Goal: Task Accomplishment & Management: Complete application form

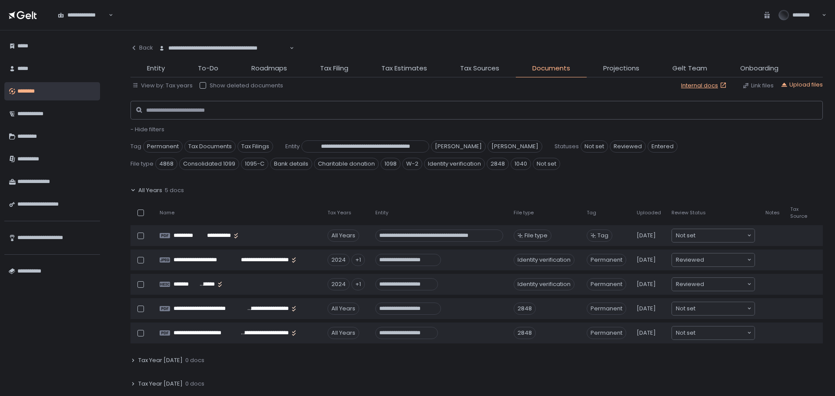
scroll to position [795, 0]
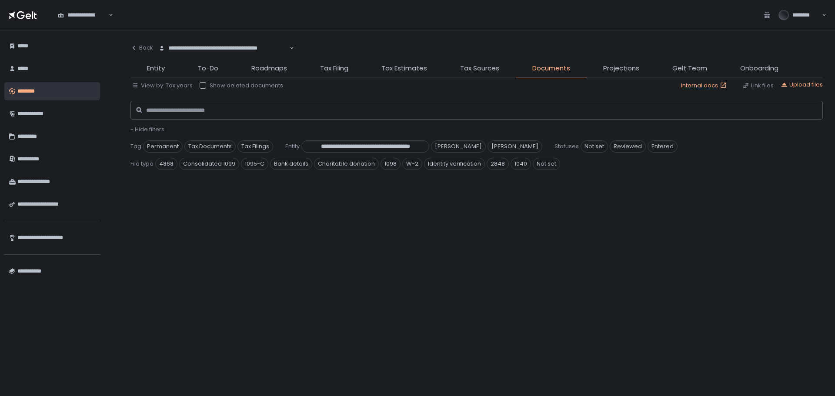
click at [47, 87] on div "********" at bounding box center [56, 91] width 78 height 15
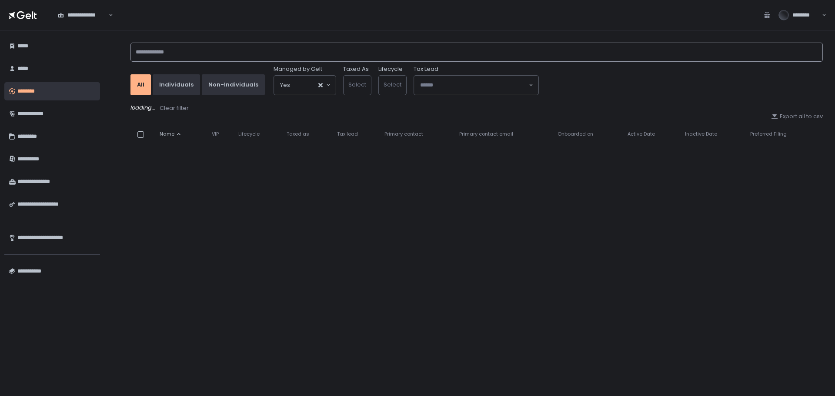
click at [170, 47] on input at bounding box center [476, 52] width 692 height 19
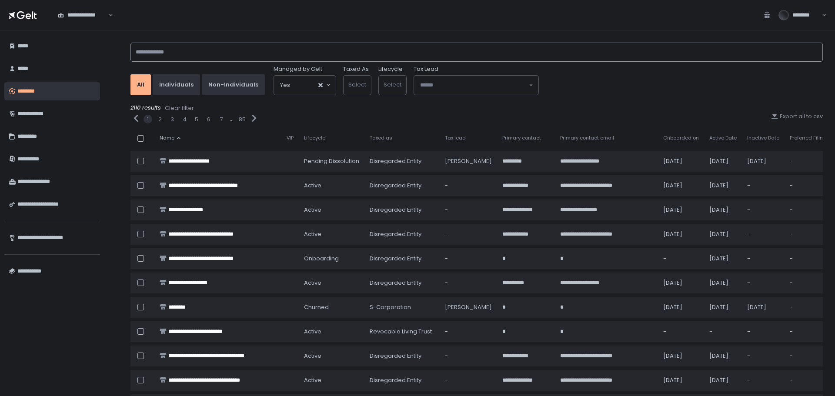
click at [199, 52] on input at bounding box center [476, 52] width 692 height 19
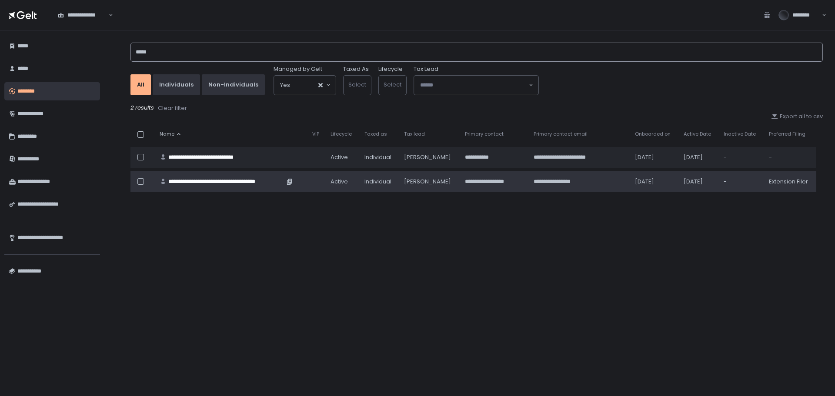
type input "*****"
click at [262, 180] on div "**********" at bounding box center [226, 182] width 116 height 8
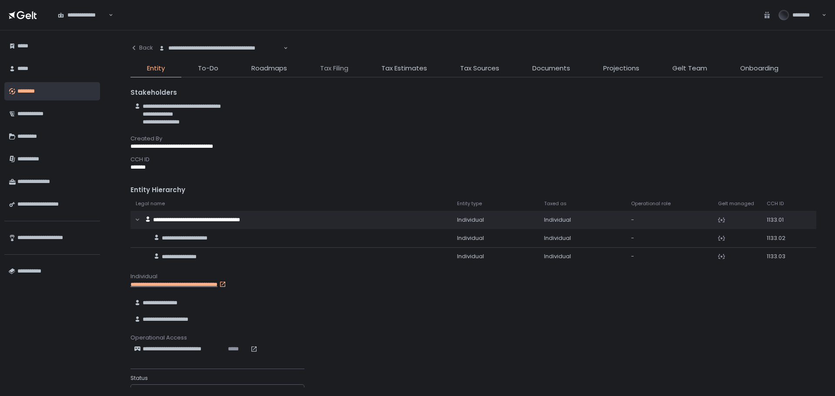
click at [343, 64] on span "Tax Filing" at bounding box center [334, 68] width 28 height 10
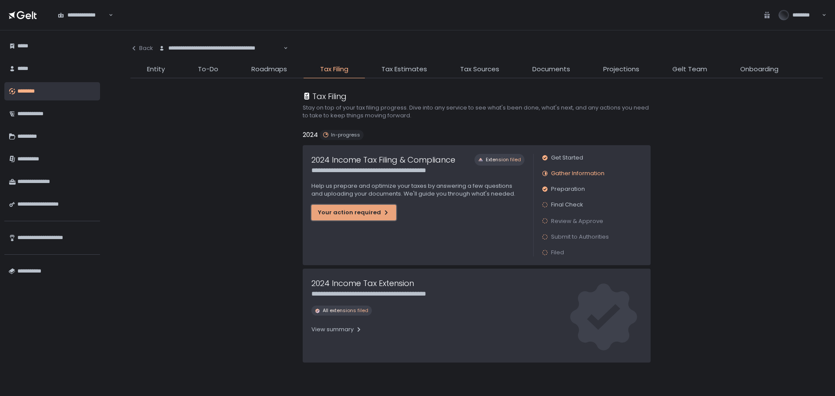
click at [356, 210] on div "Your action required" at bounding box center [354, 213] width 72 height 8
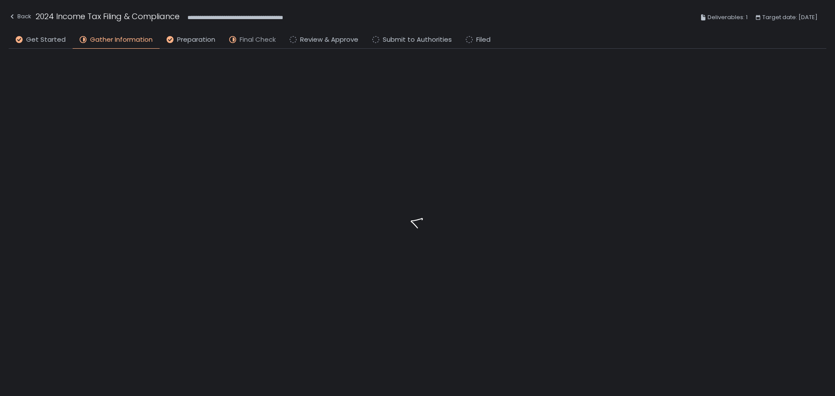
click at [250, 36] on span "Final Check" at bounding box center [258, 40] width 36 height 10
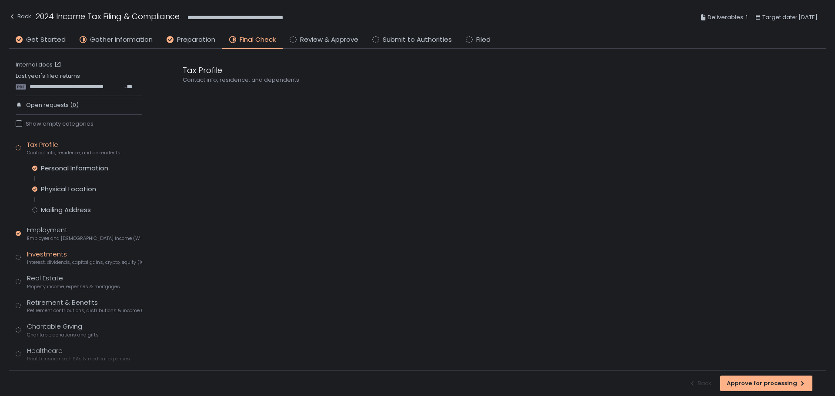
click at [56, 258] on div "Investments Interest, dividends, capital gains, crypto, equity (1099s, K-1s)" at bounding box center [84, 258] width 115 height 17
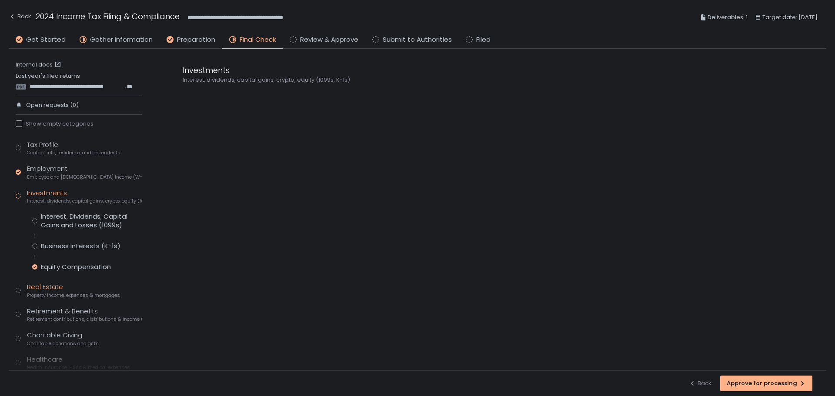
click at [49, 291] on div "Real Estate Property income, expenses & mortgages" at bounding box center [73, 290] width 93 height 17
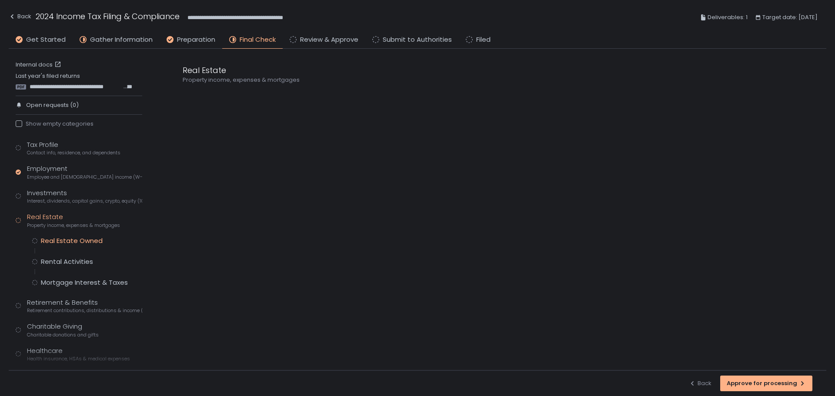
click at [69, 242] on div "Real Estate Owned" at bounding box center [72, 241] width 62 height 9
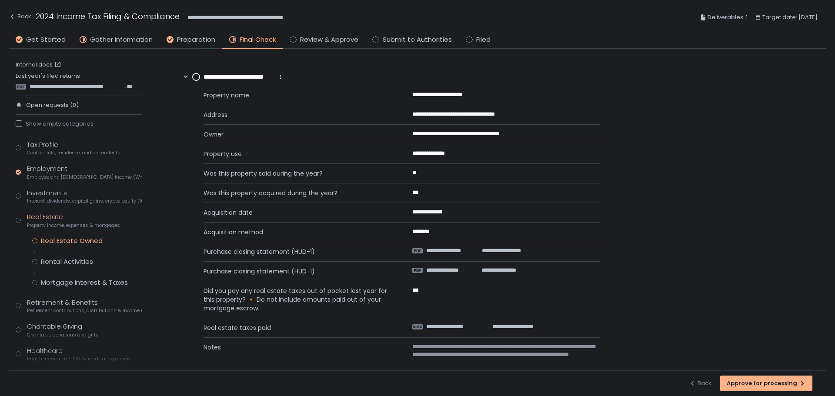
scroll to position [853, 0]
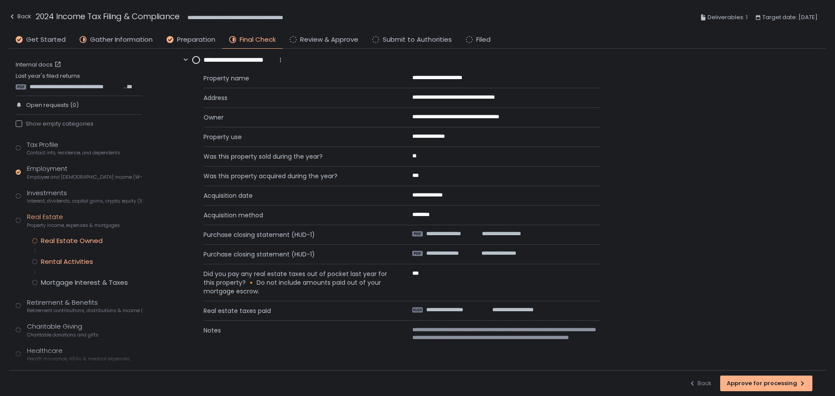
click at [72, 263] on div "Rental Activities" at bounding box center [67, 261] width 52 height 9
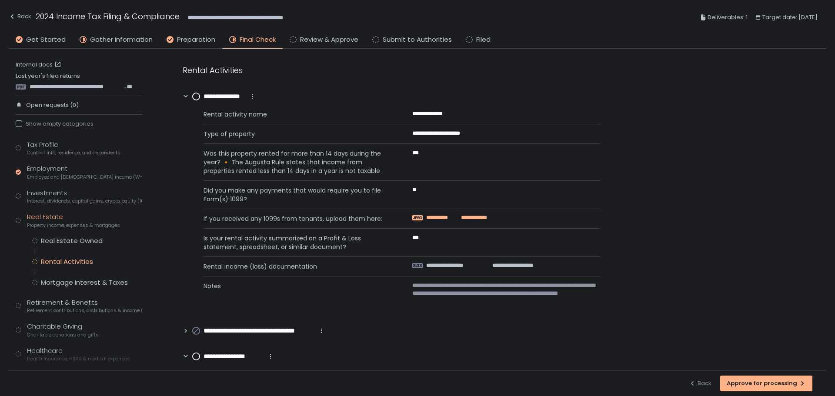
click at [459, 220] on span "**********" at bounding box center [471, 218] width 31 height 8
click at [82, 283] on div "Mortgage Interest & Taxes" at bounding box center [84, 282] width 87 height 9
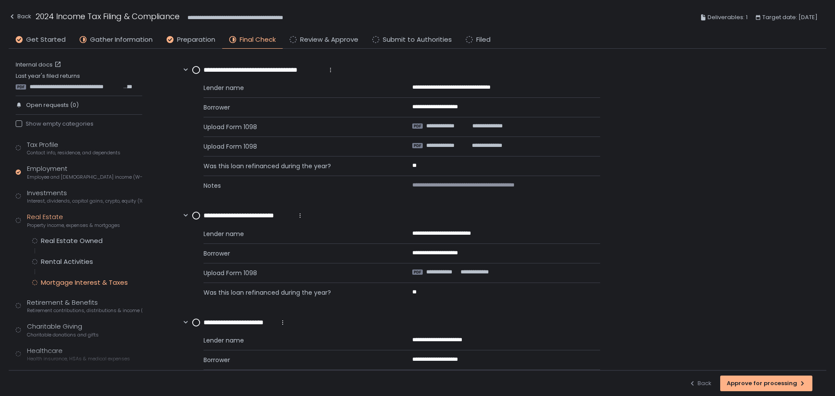
scroll to position [353, 0]
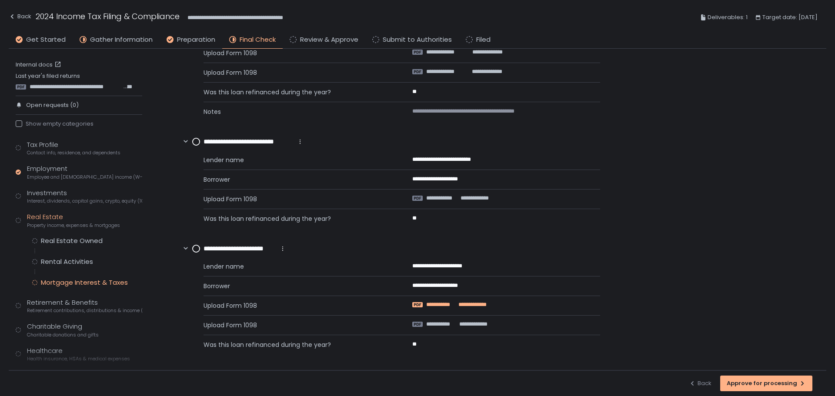
click at [476, 304] on span "**********" at bounding box center [470, 305] width 31 height 8
click at [455, 326] on span "**********" at bounding box center [440, 324] width 29 height 8
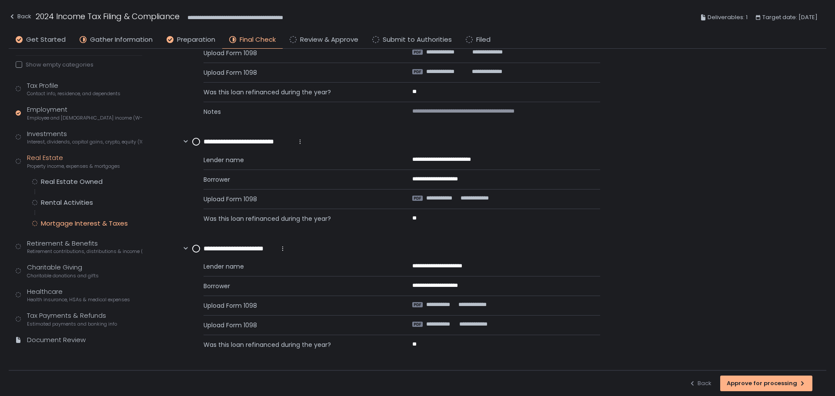
scroll to position [61, 0]
click at [83, 249] on span "Retirement contributions, distributions & income (1099-R, 5498)" at bounding box center [84, 251] width 115 height 7
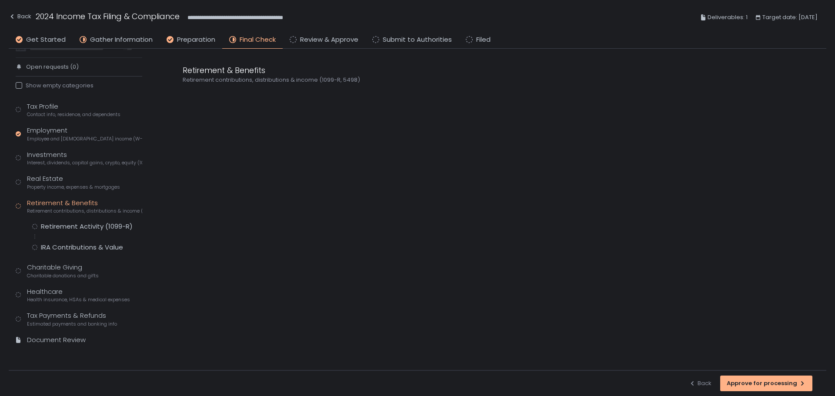
scroll to position [40, 0]
click at [85, 229] on div "Retirement Activity (1099-R)" at bounding box center [87, 226] width 92 height 9
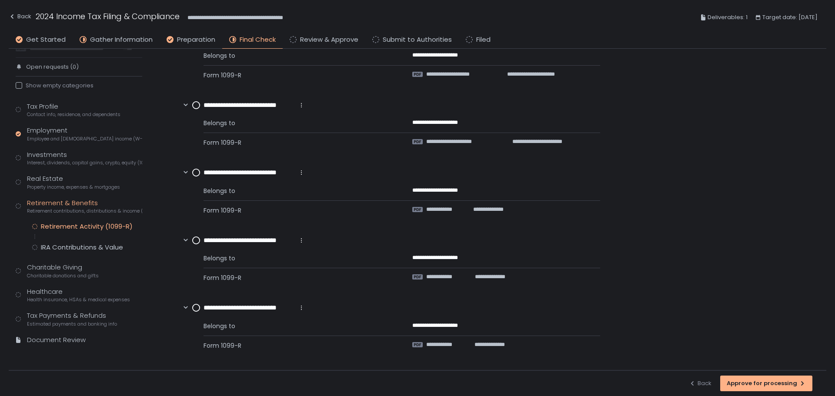
scroll to position [419, 0]
click at [91, 246] on div "IRA Contributions & Value" at bounding box center [82, 247] width 82 height 9
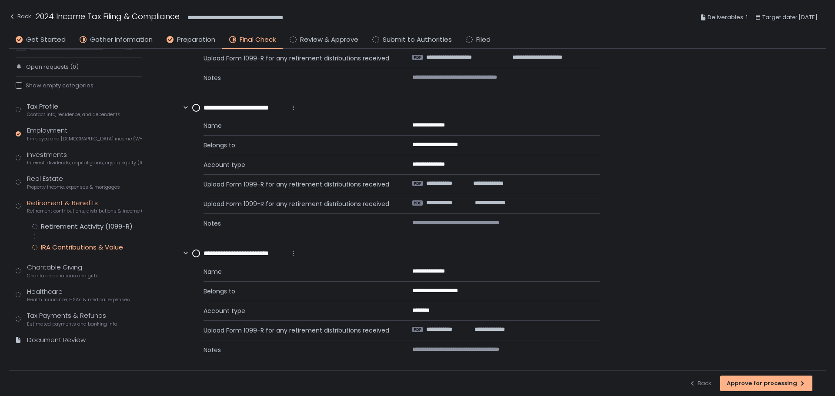
scroll to position [266, 0]
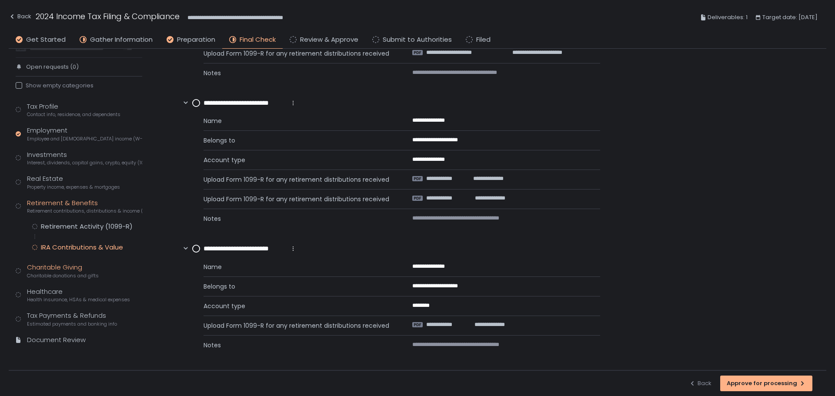
click at [46, 263] on div "Charitable Giving Charitable donations and gifts" at bounding box center [63, 271] width 72 height 17
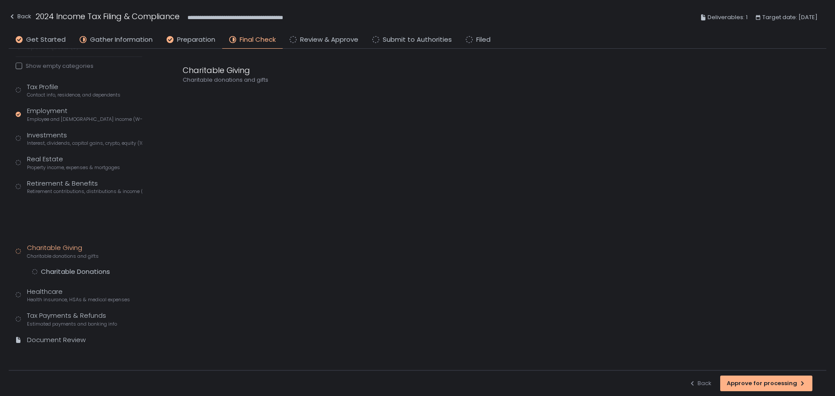
scroll to position [20, 0]
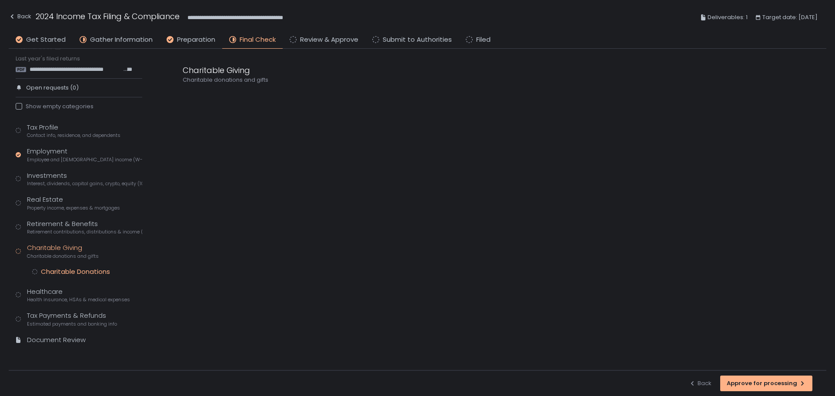
click at [68, 268] on div "Charitable Donations" at bounding box center [75, 271] width 69 height 9
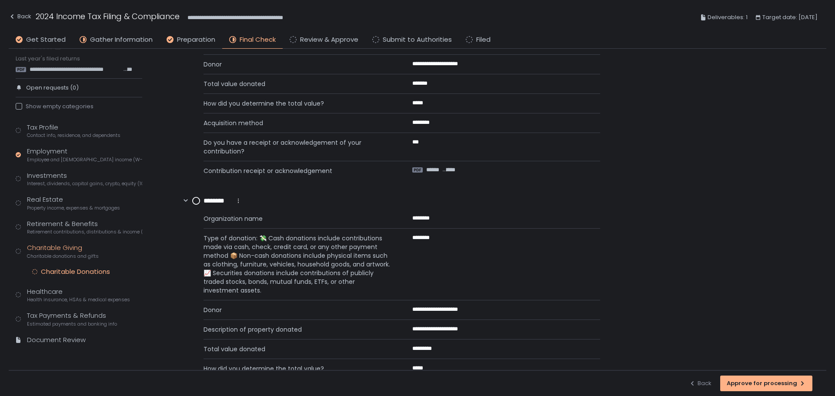
scroll to position [479, 0]
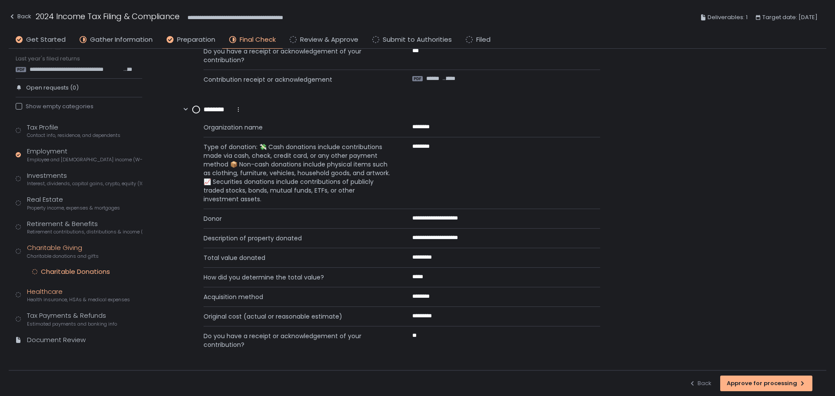
click at [46, 296] on span "Health insurance, HSAs & medical expenses" at bounding box center [78, 299] width 103 height 7
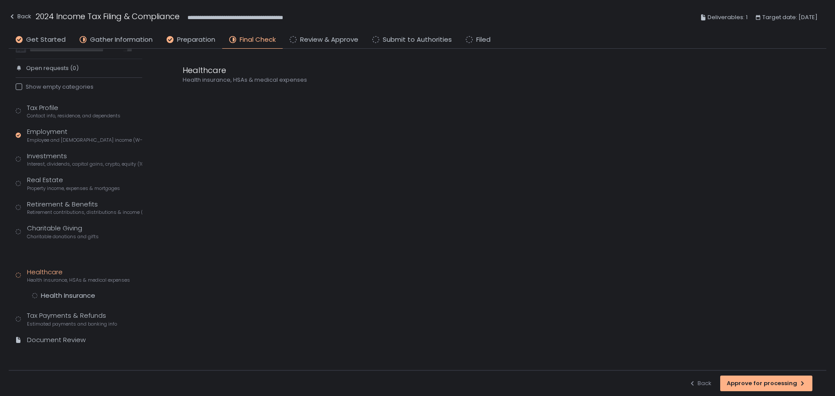
scroll to position [20, 0]
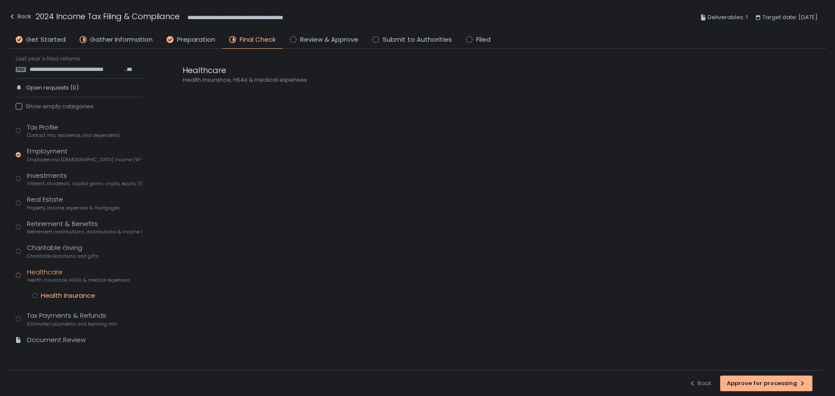
click at [51, 295] on div "Health Insurance" at bounding box center [68, 295] width 54 height 9
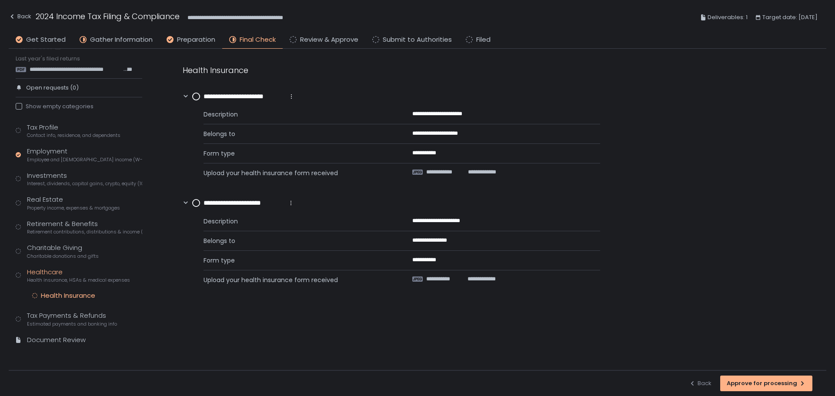
click at [52, 308] on div "Tax Profile Contact info, residence, and dependents Employment Employee and [DE…" at bounding box center [79, 238] width 127 height 230
click at [62, 321] on span "Estimated payments and banking info" at bounding box center [72, 324] width 90 height 7
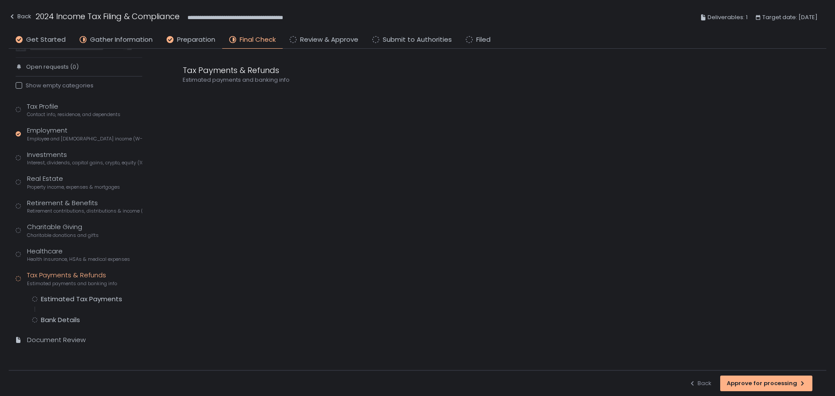
scroll to position [40, 0]
click at [104, 300] on div "Estimated Tax Payments" at bounding box center [81, 299] width 81 height 9
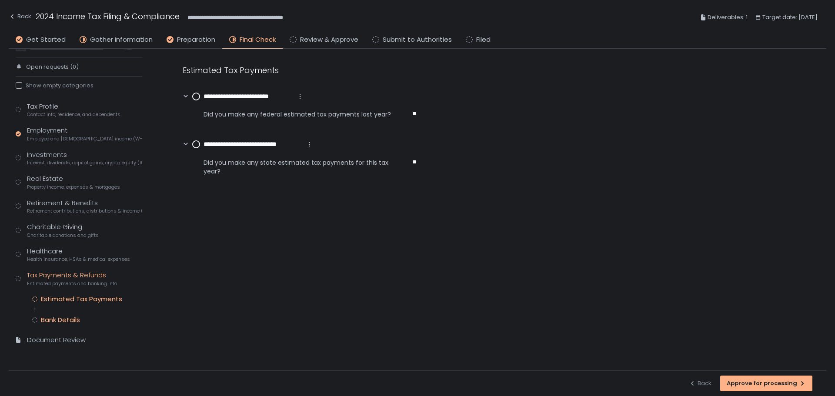
click at [53, 318] on div "Bank Details" at bounding box center [60, 320] width 39 height 9
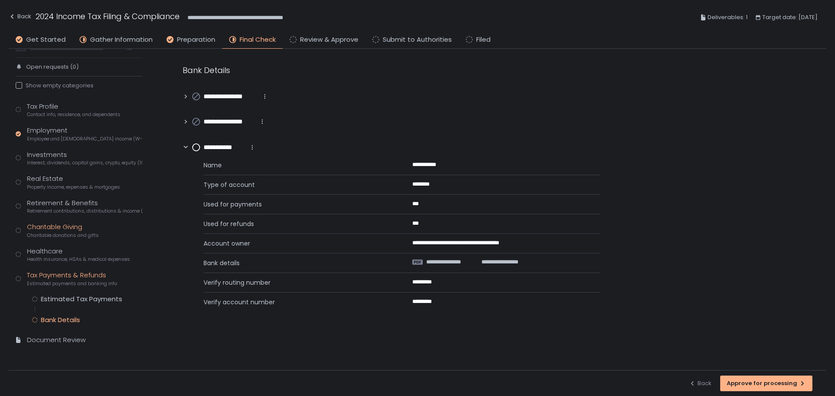
click at [42, 225] on div "Charitable Giving Charitable donations and gifts" at bounding box center [63, 230] width 72 height 17
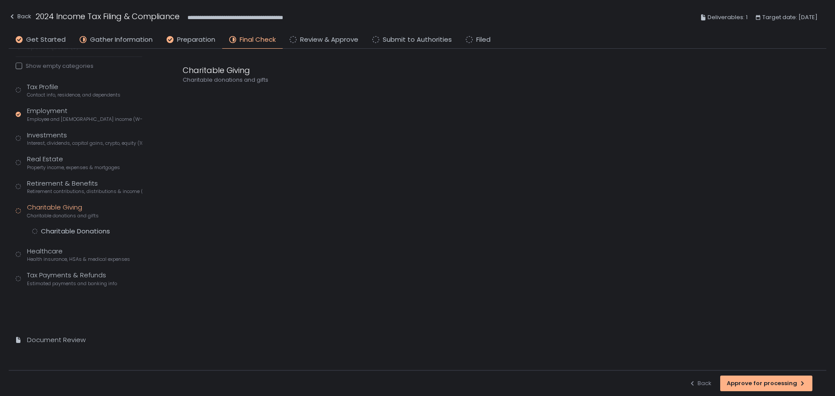
scroll to position [20, 0]
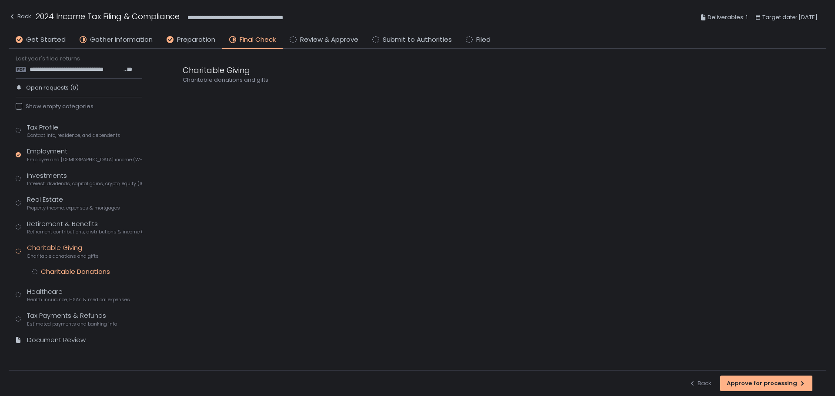
click at [63, 270] on div "Charitable Donations" at bounding box center [75, 271] width 69 height 9
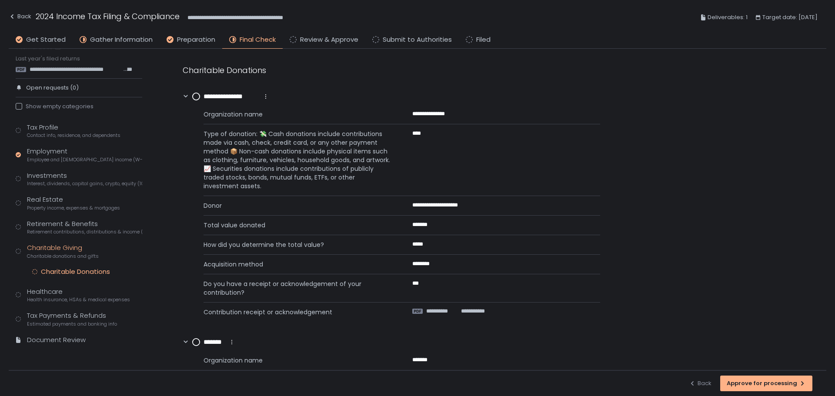
click at [196, 93] on circle at bounding box center [196, 96] width 7 height 7
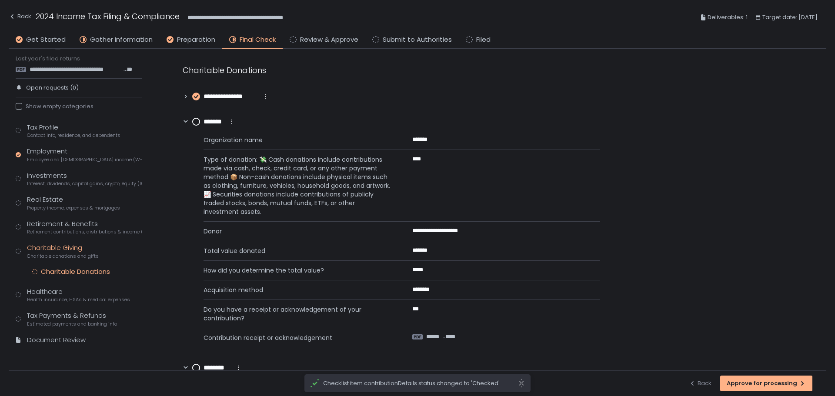
click at [196, 125] on circle at bounding box center [196, 121] width 7 height 7
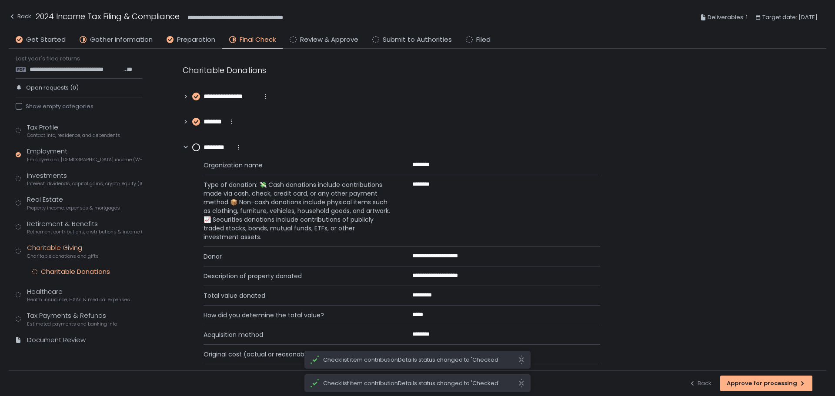
click at [196, 151] on div "********" at bounding box center [217, 148] width 50 height 10
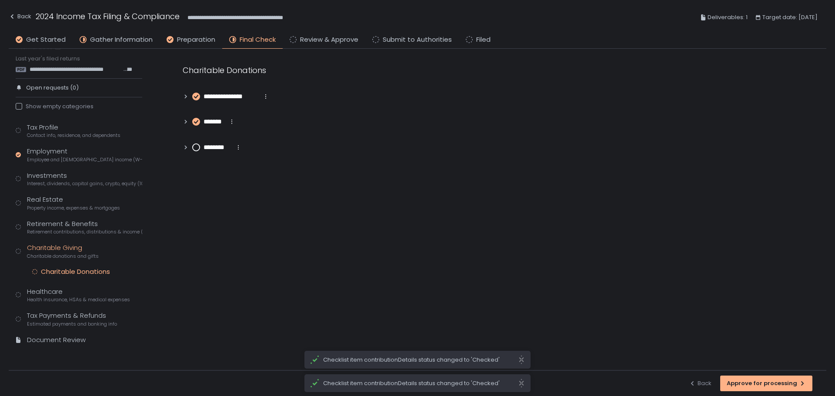
click at [197, 147] on circle at bounding box center [196, 147] width 7 height 7
click at [39, 292] on div "Healthcare Health insurance, HSAs & medical expenses" at bounding box center [78, 295] width 103 height 17
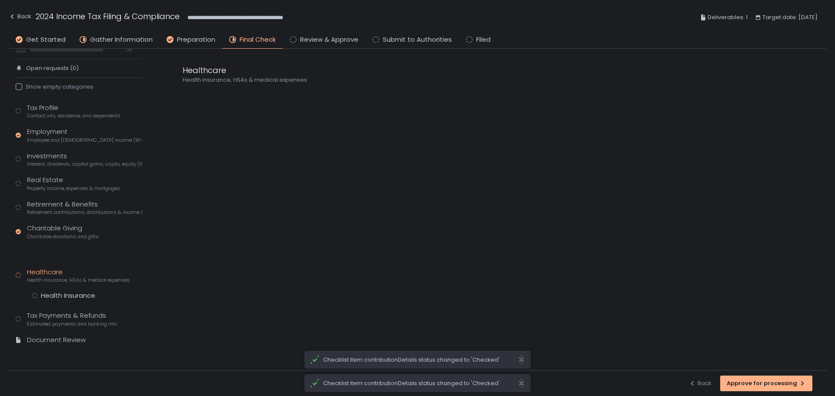
scroll to position [20, 0]
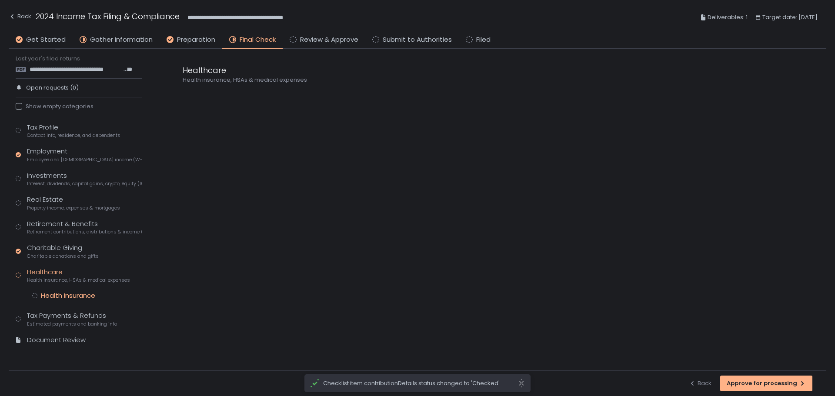
click at [57, 296] on div "Health Insurance" at bounding box center [68, 295] width 54 height 9
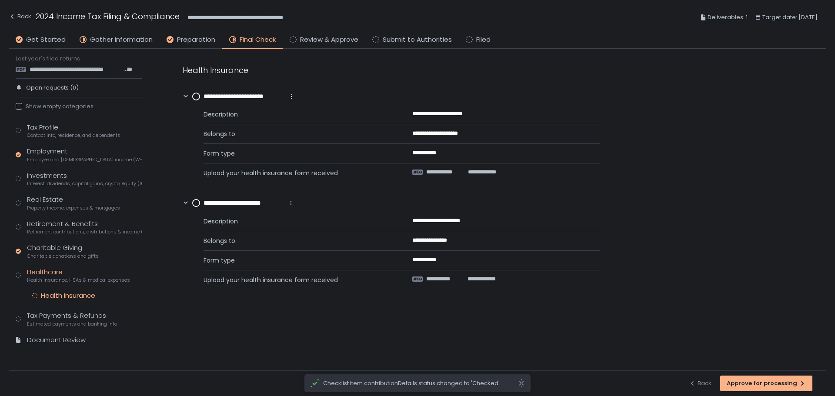
click at [196, 97] on circle at bounding box center [196, 96] width 7 height 7
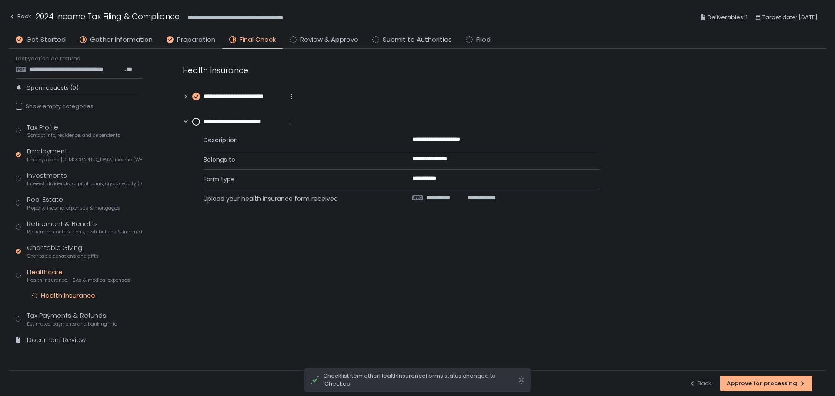
click at [195, 124] on circle at bounding box center [196, 121] width 7 height 7
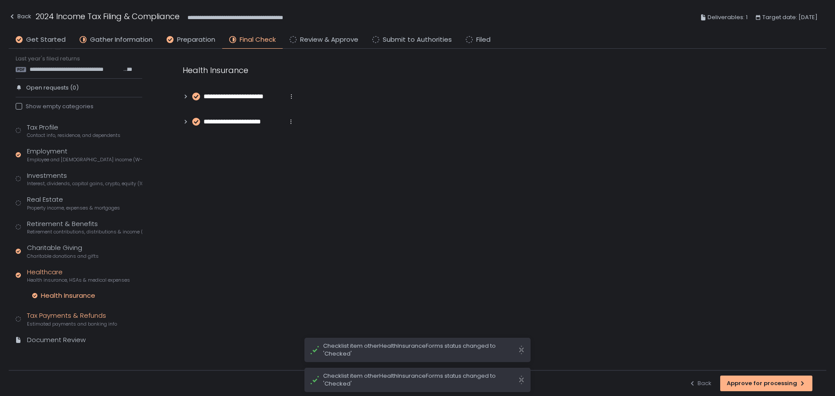
click at [64, 321] on span "Estimated payments and banking info" at bounding box center [72, 324] width 90 height 7
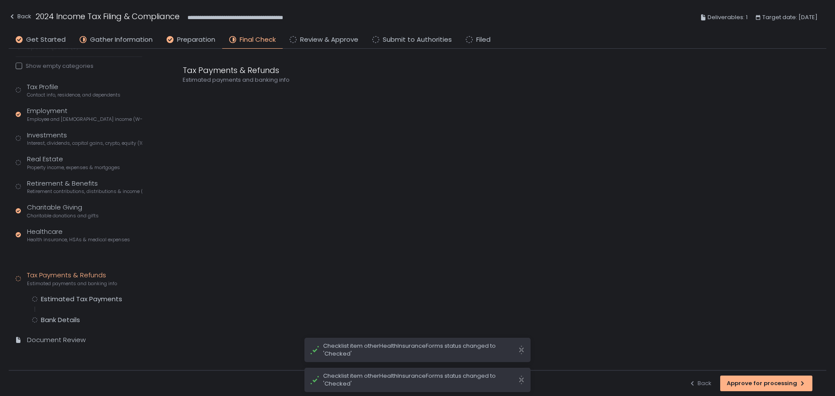
scroll to position [40, 0]
click at [90, 295] on div "Estimated Tax Payments" at bounding box center [81, 299] width 81 height 9
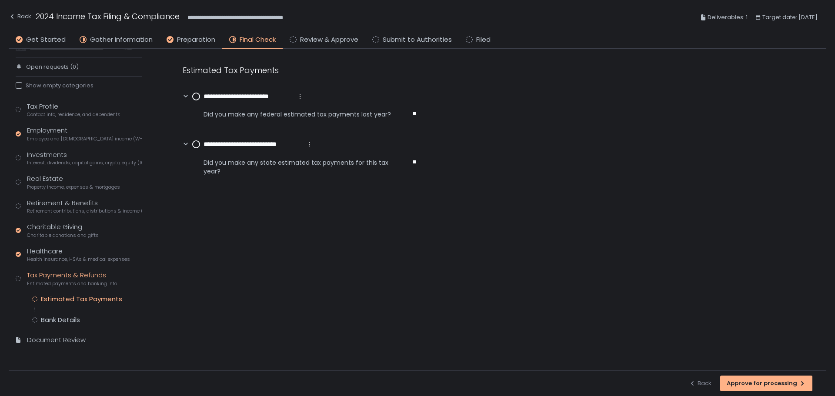
click at [197, 100] on circle at bounding box center [196, 96] width 7 height 7
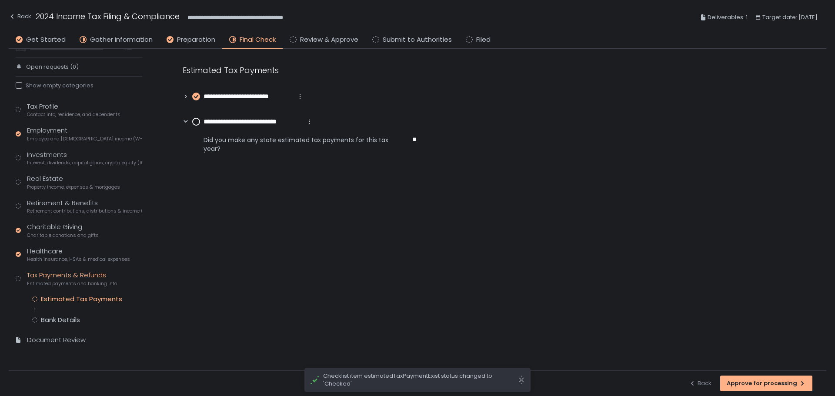
click at [194, 122] on circle at bounding box center [196, 121] width 7 height 7
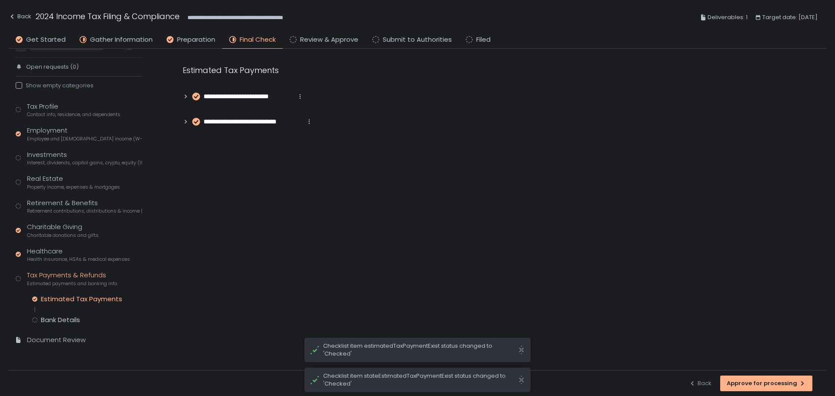
click at [65, 323] on div "Tax Profile Contact info, residence, and dependents Employment Employee and [DE…" at bounding box center [79, 227] width 127 height 251
click at [69, 316] on div "Bank Details" at bounding box center [60, 320] width 39 height 9
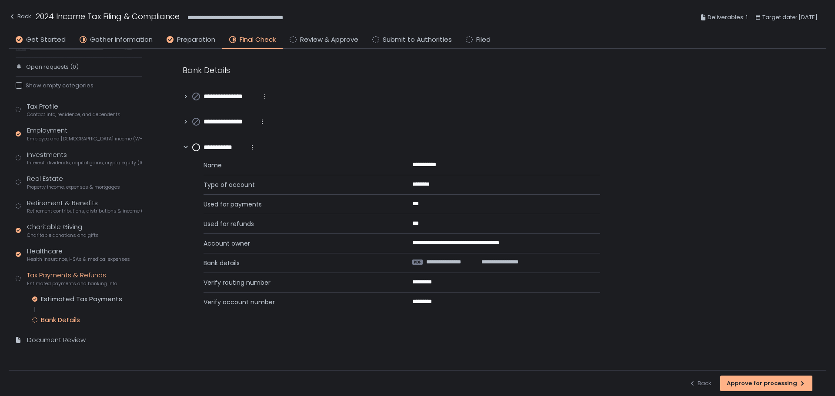
click at [195, 148] on circle at bounding box center [196, 147] width 7 height 7
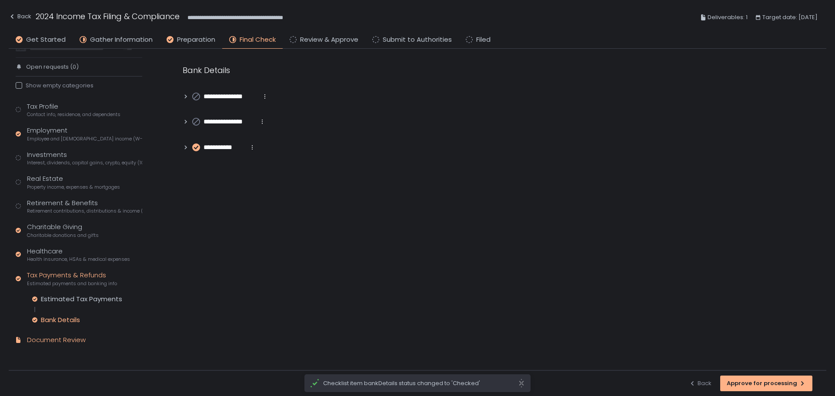
click at [40, 343] on div "Document Review" at bounding box center [56, 340] width 59 height 10
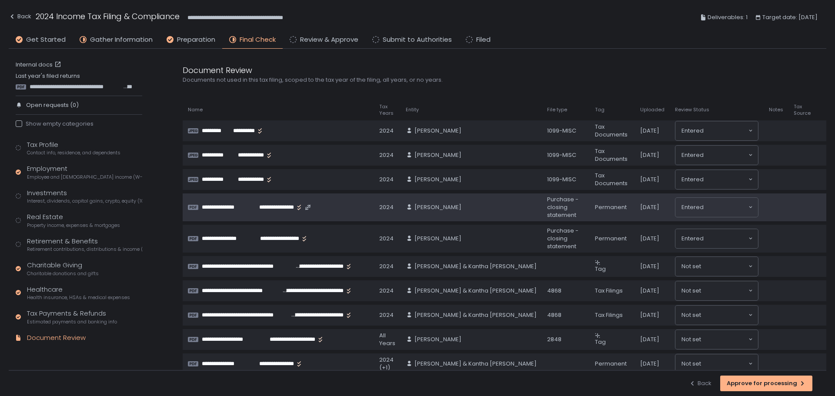
click at [217, 207] on span "**********" at bounding box center [226, 207] width 49 height 8
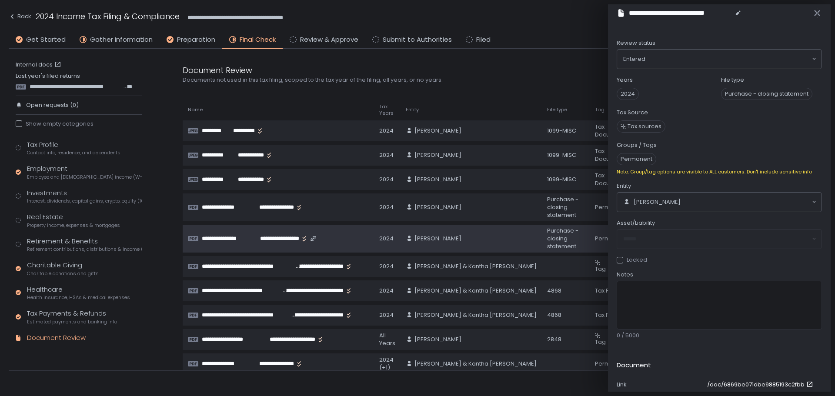
click at [259, 237] on span "**********" at bounding box center [276, 239] width 47 height 8
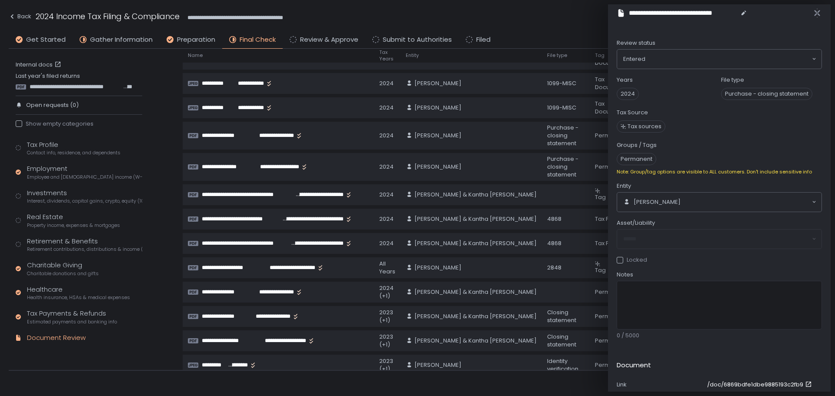
scroll to position [87, 0]
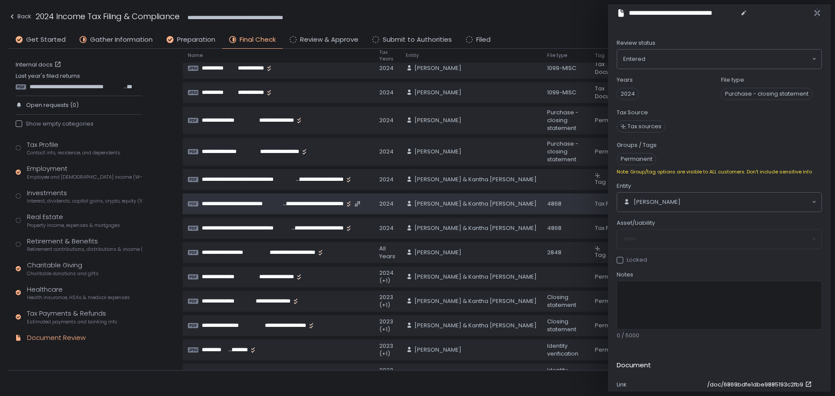
click at [273, 204] on span "**********" at bounding box center [241, 204] width 79 height 8
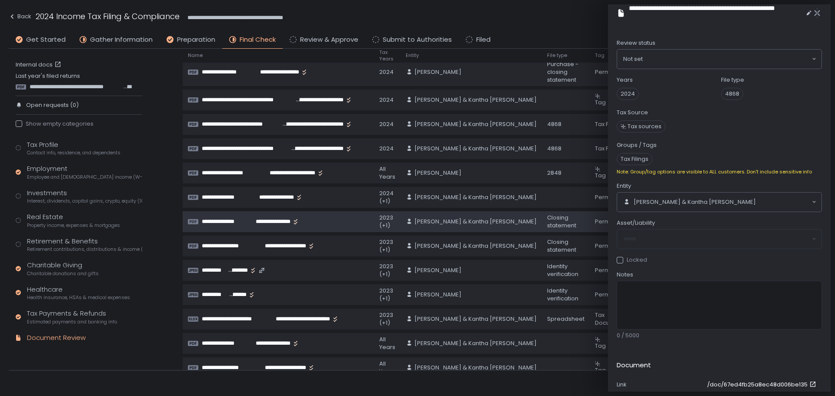
scroll to position [217, 0]
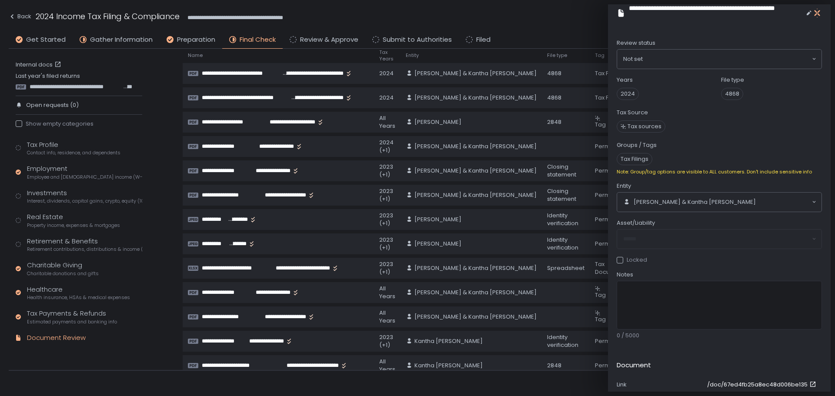
click at [819, 13] on icon "button" at bounding box center [817, 13] width 9 height 9
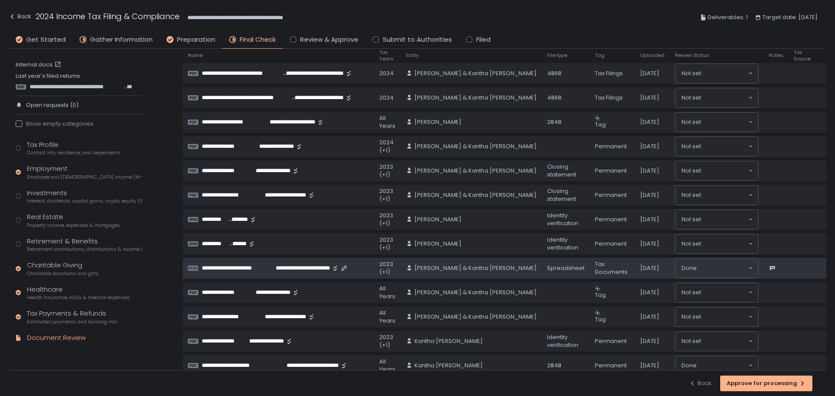
click at [267, 268] on span "**********" at bounding box center [236, 268] width 69 height 8
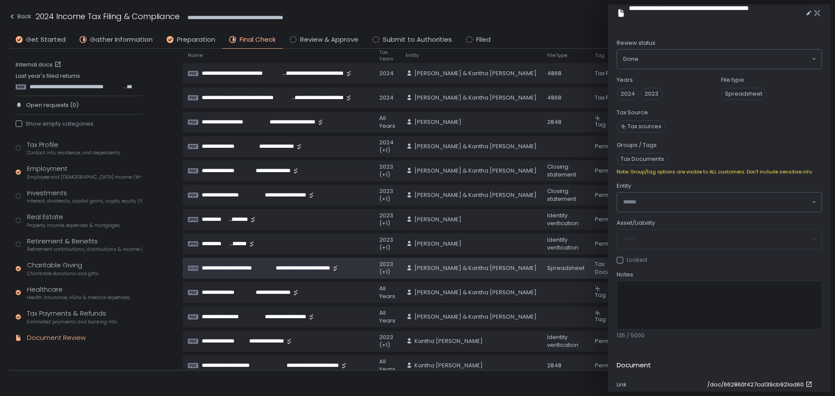
type textarea "**********"
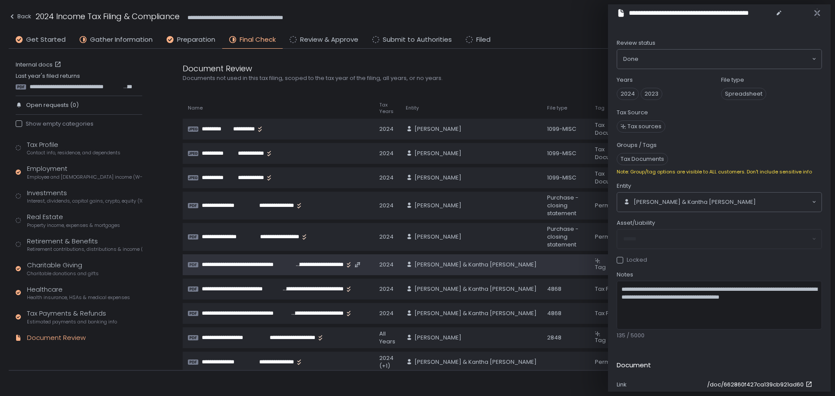
scroll to position [0, 0]
